Goal: Information Seeking & Learning: Learn about a topic

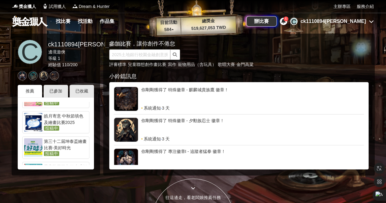
scroll to position [92, 0]
click at [80, 97] on div "已收藏" at bounding box center [82, 91] width 24 height 13
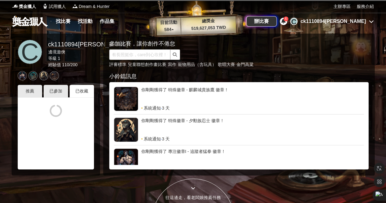
scroll to position [0, 0]
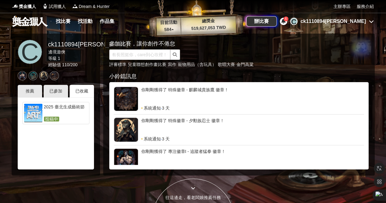
click at [76, 113] on div "2025 臺北生成藝術節" at bounding box center [66, 110] width 44 height 12
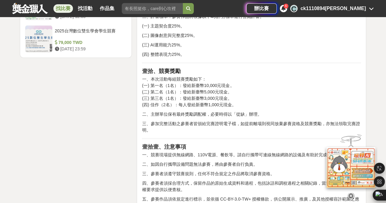
scroll to position [868, 0]
drag, startPoint x: 248, startPoint y: 195, endPoint x: 209, endPoint y: 119, distance: 85.4
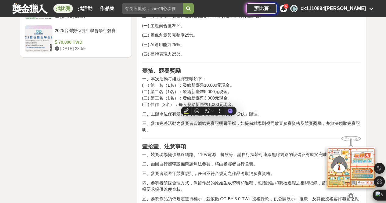
click at [209, 120] on p "三、參加完整活動之參賽者皆頒給完賽證明電子檔，如提前離場則視同放棄參賽資格及競賽獎勵，亦無法領取完賽證明。" at bounding box center [251, 126] width 219 height 13
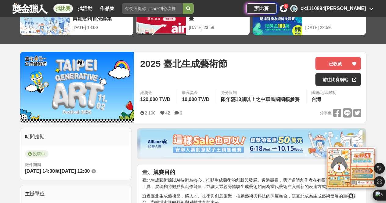
scroll to position [38, 0]
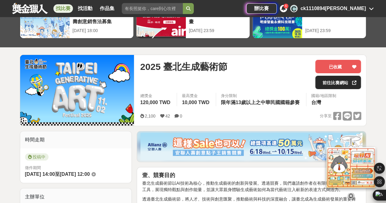
click at [323, 84] on link "前往比賽網站" at bounding box center [338, 82] width 46 height 13
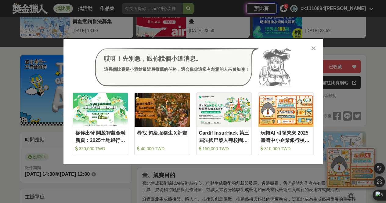
click at [311, 47] on icon at bounding box center [313, 48] width 5 height 6
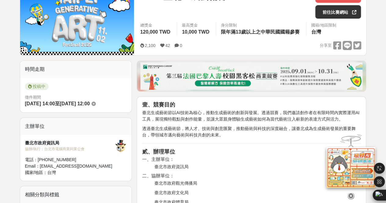
scroll to position [0, 0]
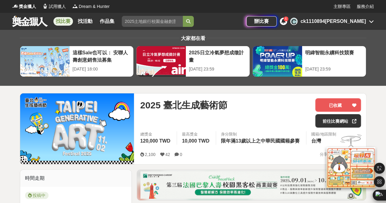
click at [331, 127] on div "2025 臺北生成藝術節 已收藏 前往比賽網站" at bounding box center [250, 114] width 221 height 33
click at [332, 123] on link "前往比賽網站" at bounding box center [338, 120] width 46 height 13
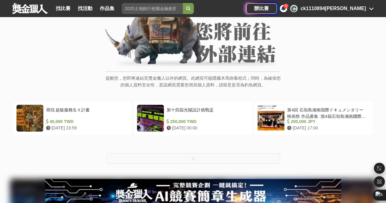
scroll to position [58, 0]
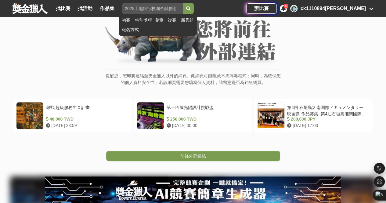
click at [166, 16] on div "初賽 特別獎項 兒童 複賽 新秀組 報名方式" at bounding box center [158, 25] width 78 height 22
click at [165, 13] on input "search" at bounding box center [152, 8] width 61 height 11
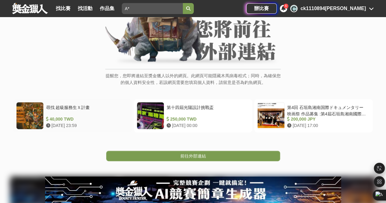
click at [34, 115] on div at bounding box center [29, 115] width 27 height 27
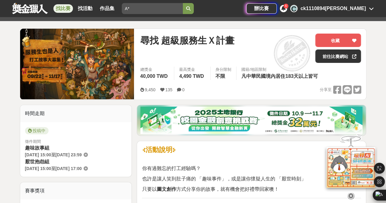
scroll to position [66, 0]
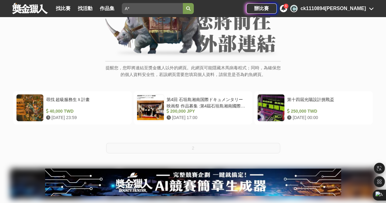
scroll to position [58, 0]
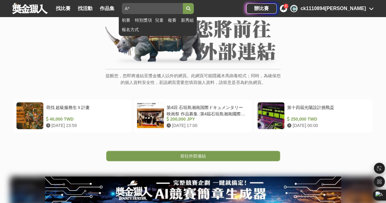
click at [155, 9] on input "A*" at bounding box center [152, 8] width 61 height 11
type input "AI"
click at [183, 3] on button "submit" at bounding box center [188, 8] width 11 height 11
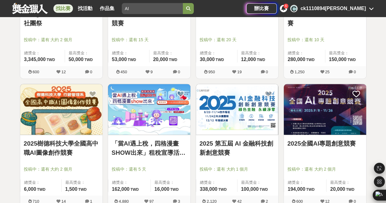
scroll to position [579, 0]
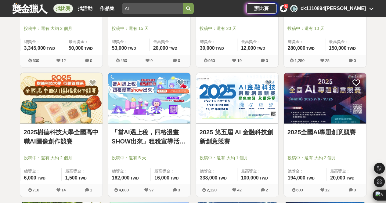
click at [154, 138] on link "「當AI遇上稅，四格漫畫SHOW出來」租稅宣導活動-租稅AI製圖比賽" at bounding box center [149, 136] width 75 height 18
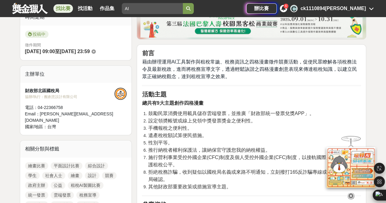
scroll to position [145, 0]
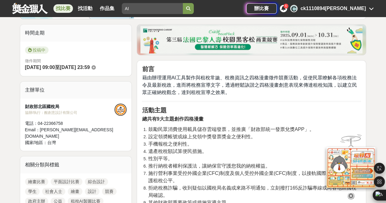
drag, startPoint x: 180, startPoint y: 108, endPoint x: 153, endPoint y: 109, distance: 27.1
click at [153, 95] on span "藉由辦理運用AI工具製作與租稅常識、稅務資訊之四格漫畫徵件競賽活動，促使民眾瞭解各項稅務法令及最新稅政，進而將稅務宣導文字，透過輕鬆詼諧之四格漫畫創意表現來傳…" at bounding box center [249, 85] width 215 height 20
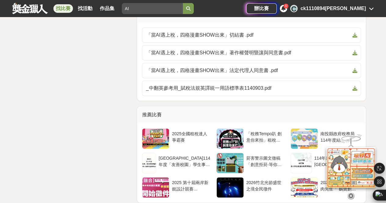
scroll to position [1342, 0]
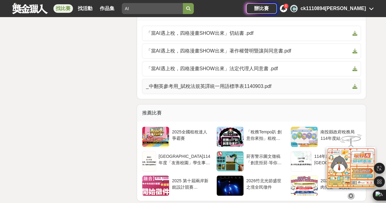
click at [211, 90] on span "_中翻英參考用_賦稅法規英譯統一用語標準表1140903.pdf" at bounding box center [248, 86] width 204 height 7
